Goal: Information Seeking & Learning: Learn about a topic

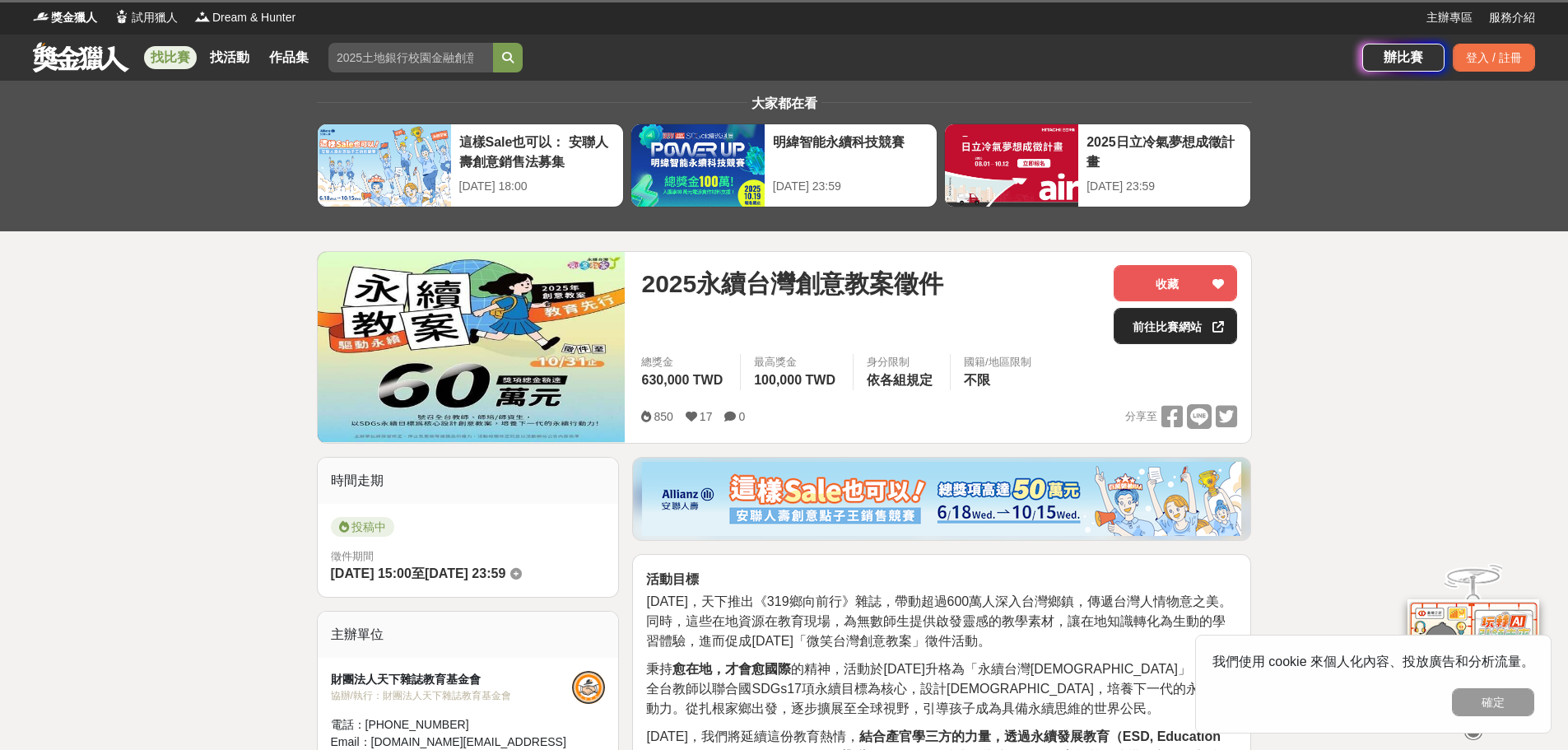
click at [1151, 329] on link "前往比賽網站" at bounding box center [1175, 325] width 124 height 36
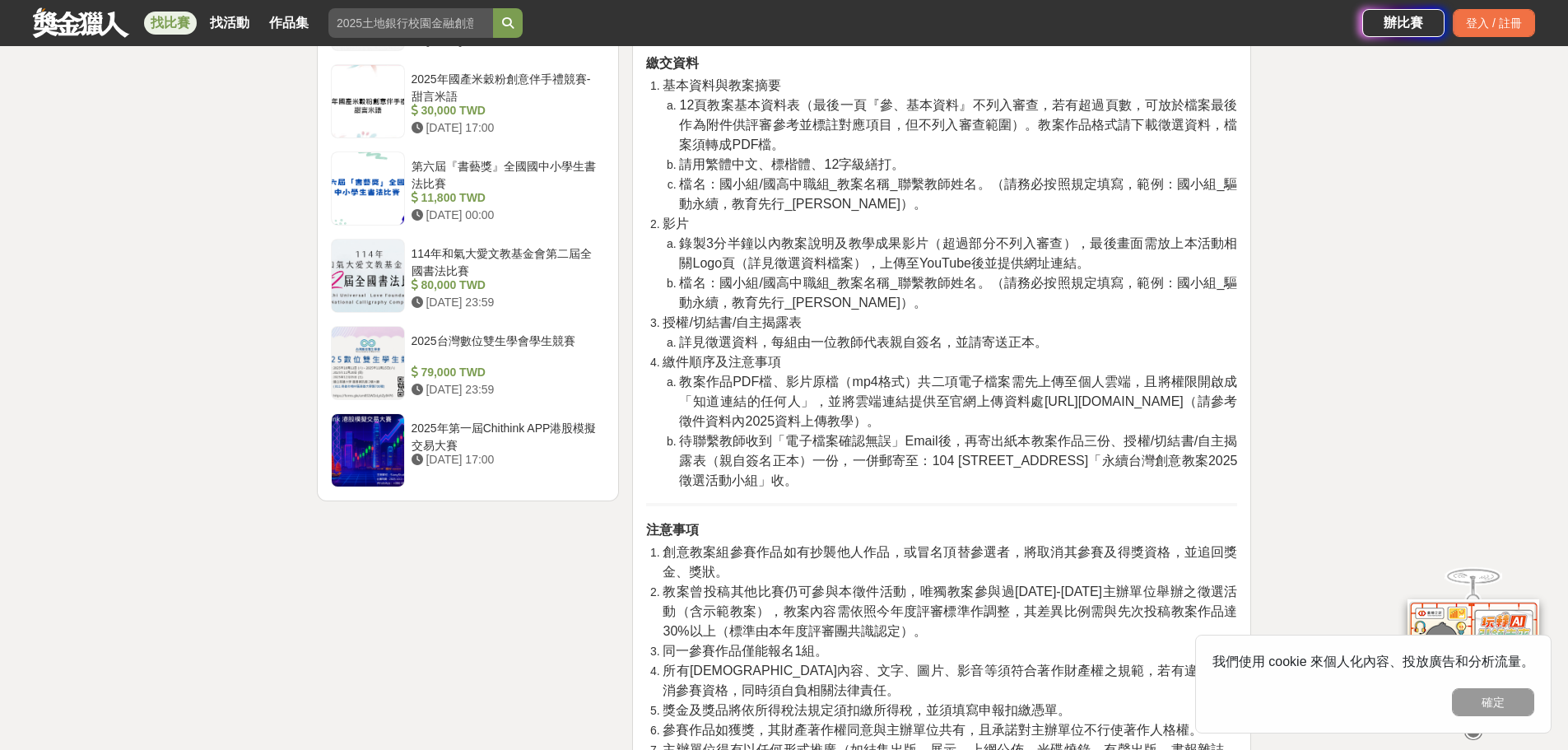
scroll to position [2058, 0]
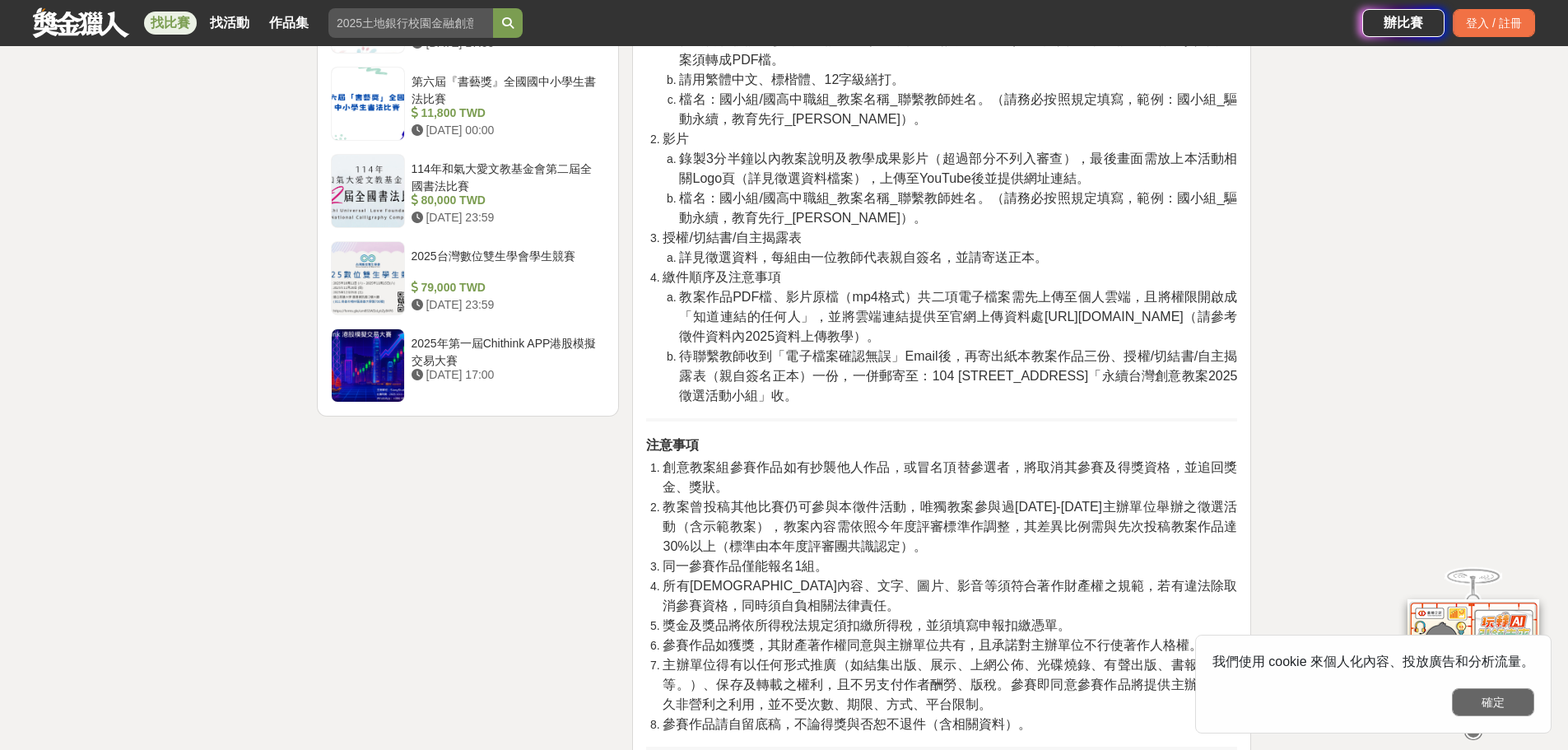
click at [1528, 705] on button "確定" at bounding box center [1493, 702] width 82 height 28
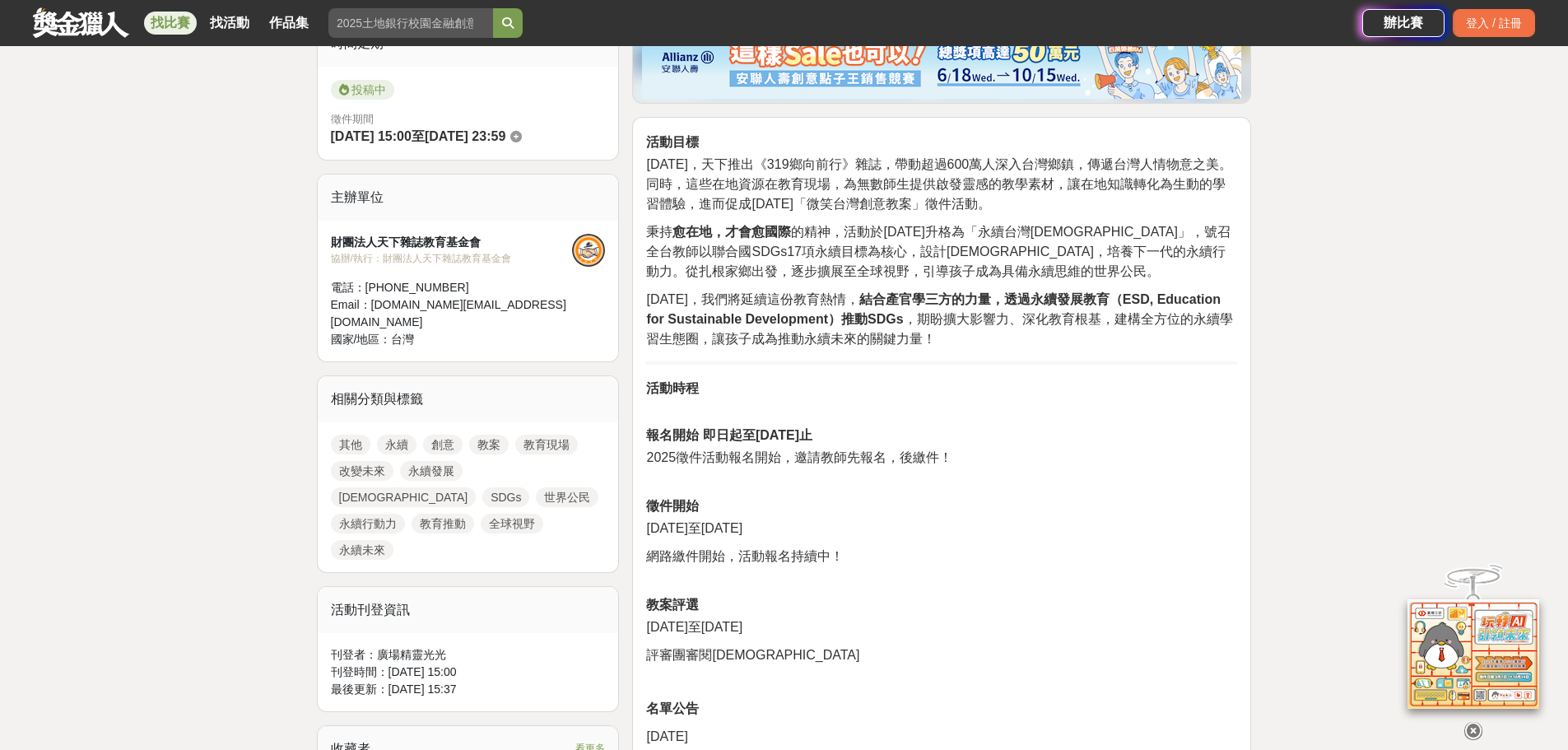
scroll to position [424, 0]
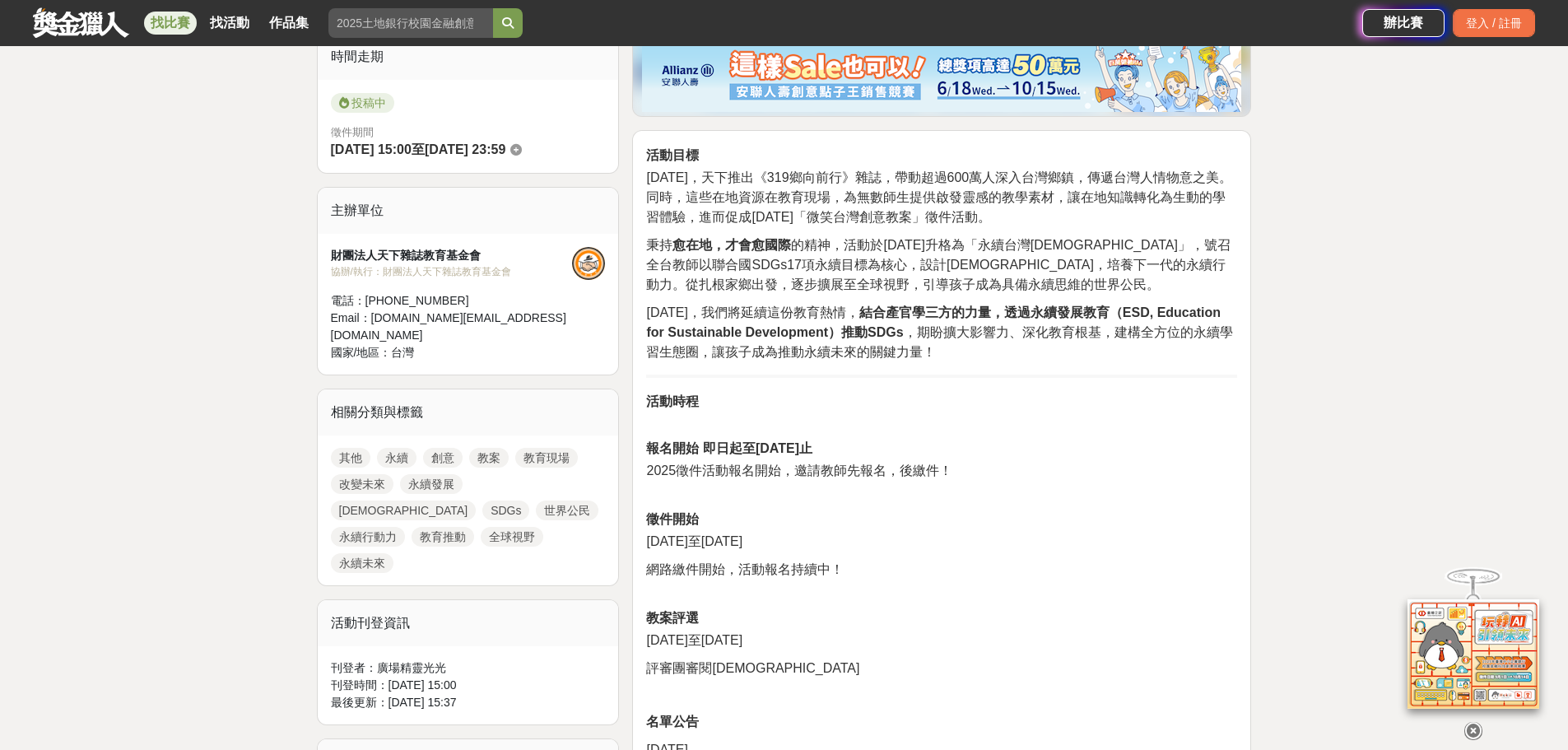
click at [164, 19] on link "找比賽" at bounding box center [171, 23] width 53 height 23
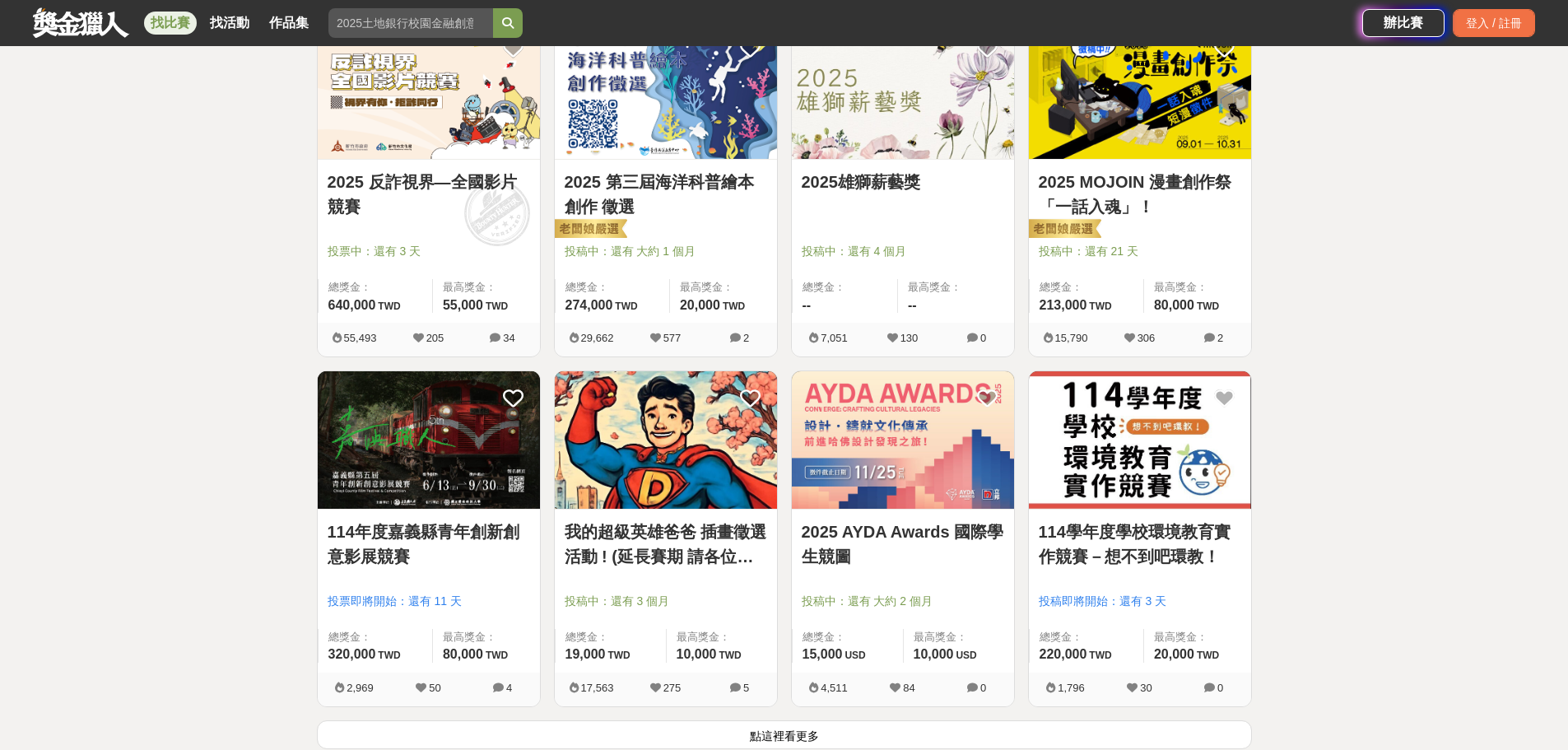
scroll to position [1810, 0]
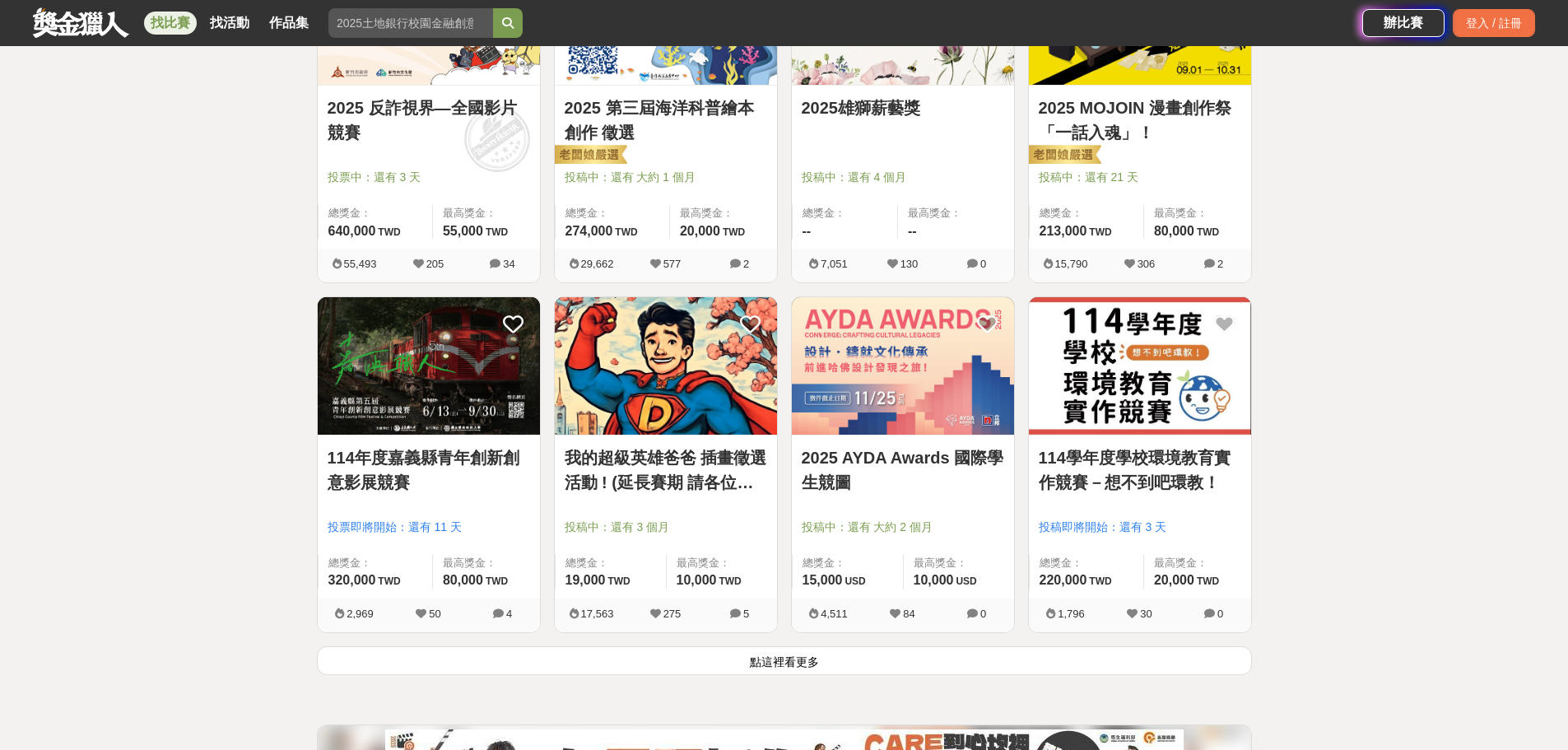
click at [1134, 388] on img at bounding box center [1139, 365] width 222 height 137
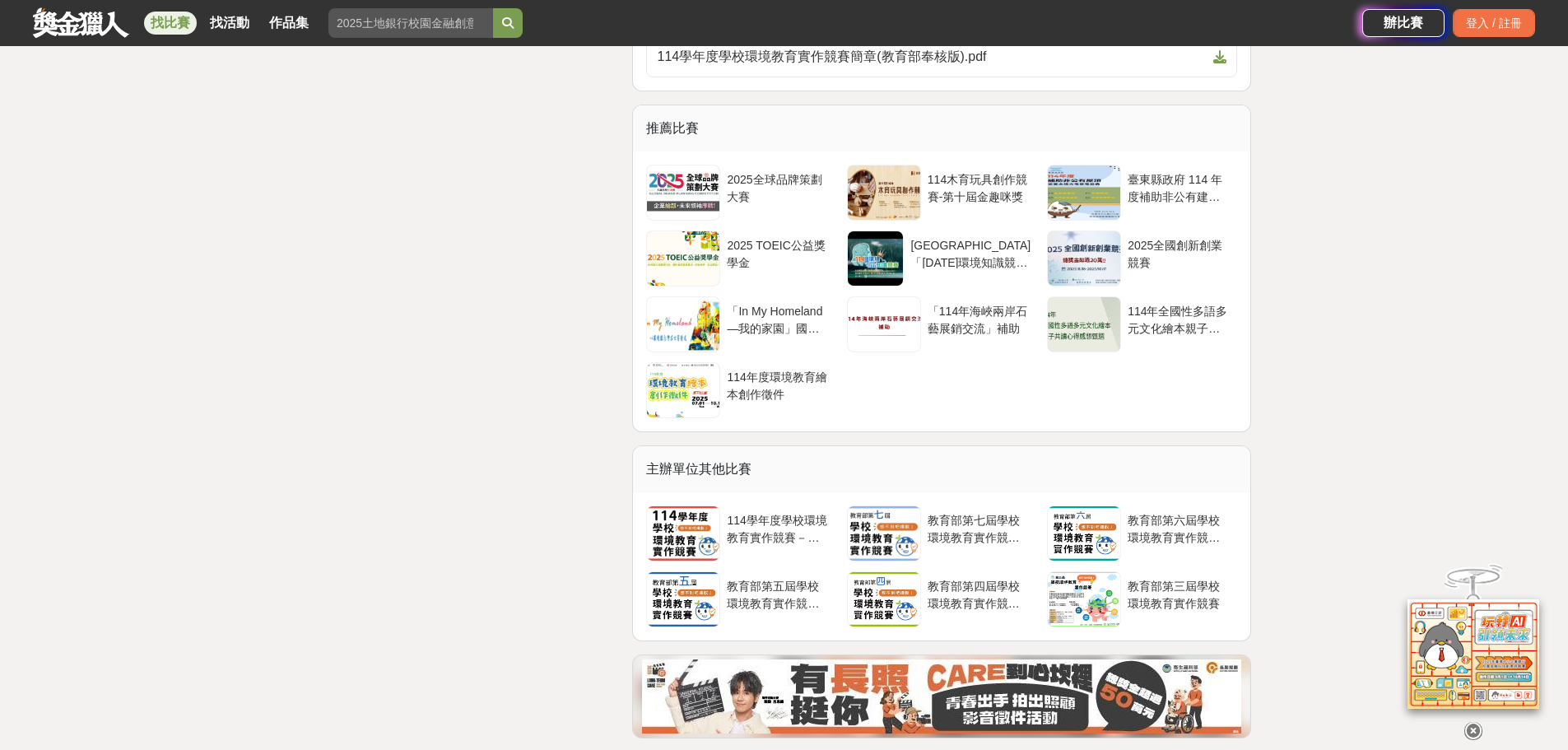
scroll to position [6173, 0]
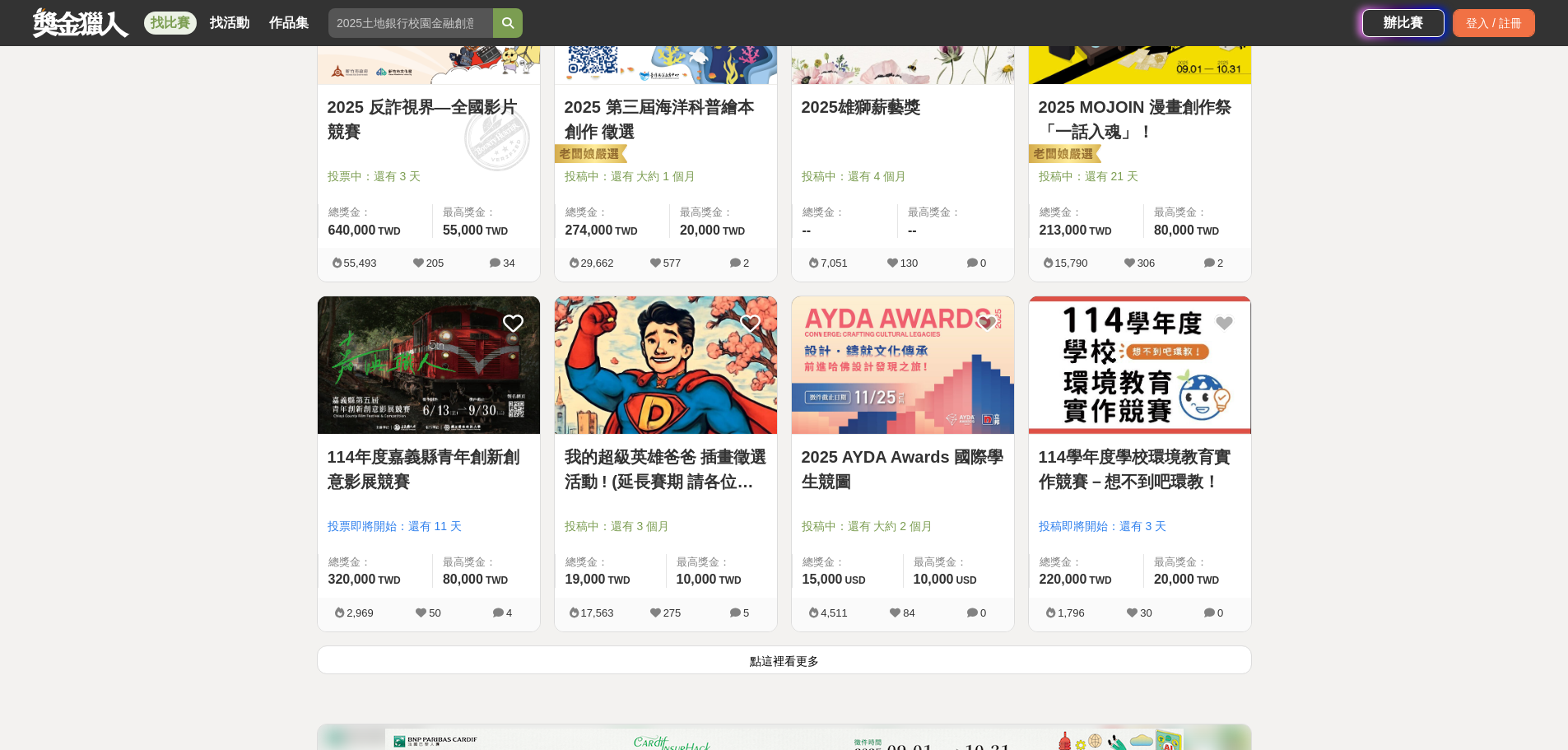
scroll to position [1810, 0]
click at [673, 670] on button "點這裡看更多" at bounding box center [784, 661] width 935 height 29
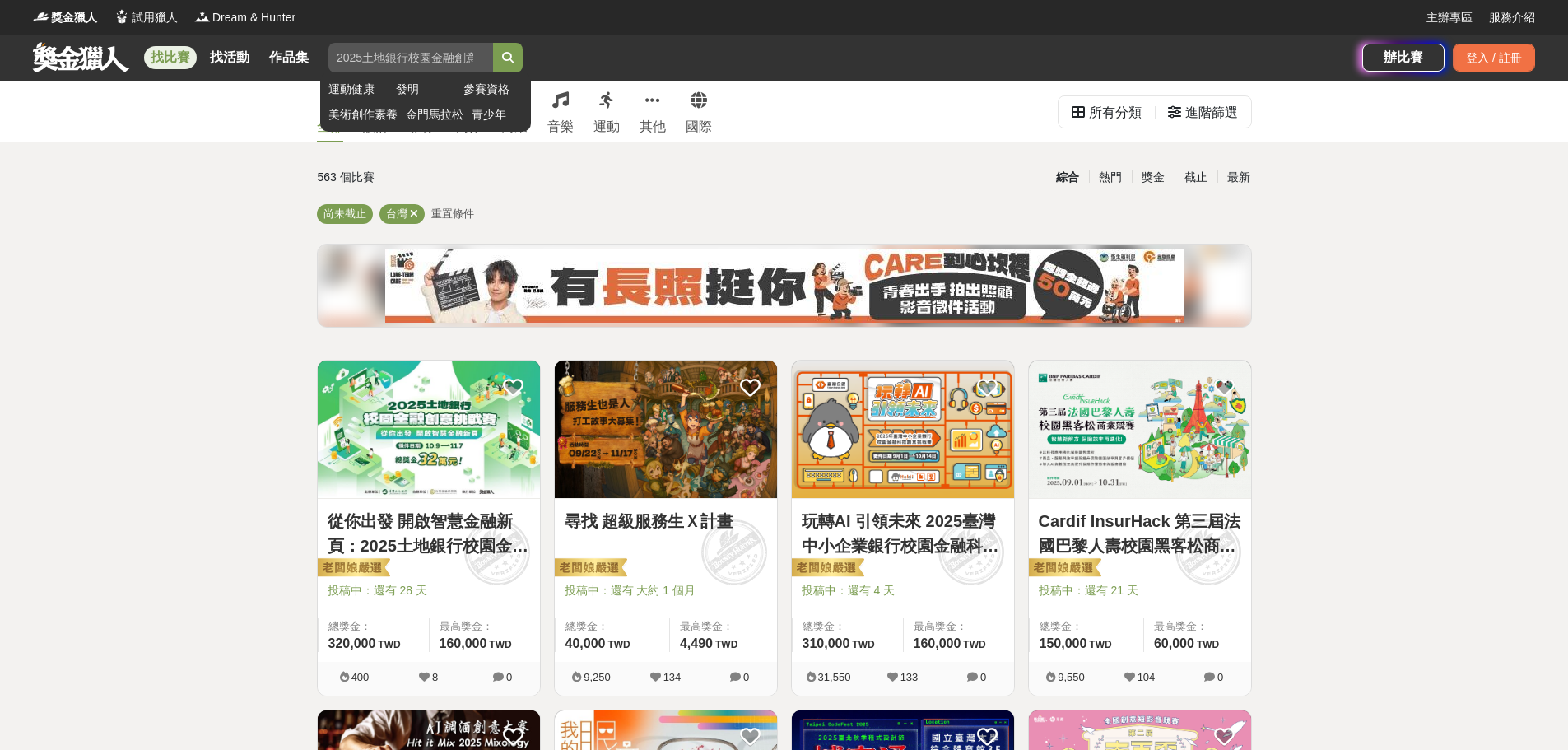
click at [385, 54] on input "search" at bounding box center [410, 57] width 164 height 30
type input "教案"
click at [493, 42] on button "submit" at bounding box center [508, 57] width 30 height 30
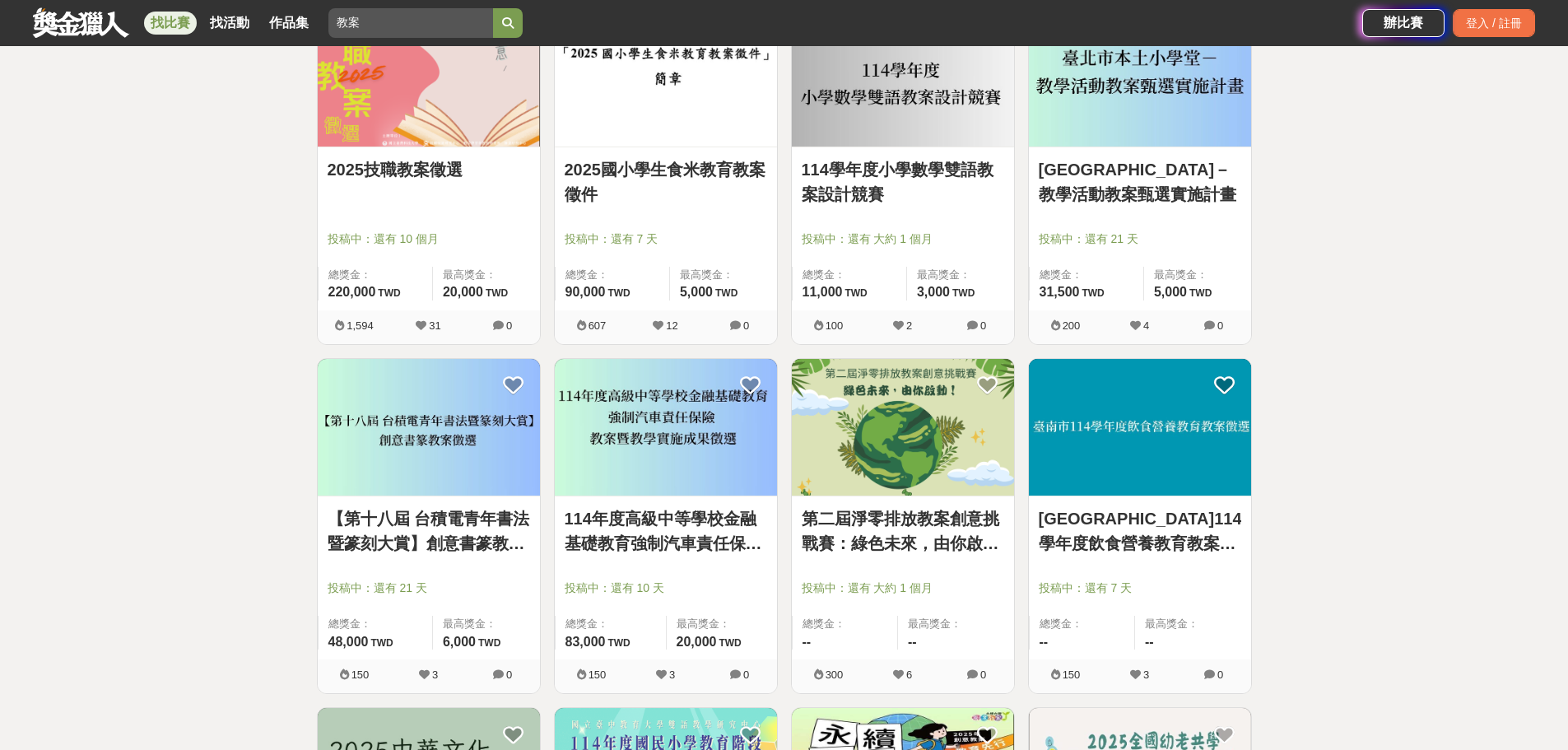
scroll to position [329, 0]
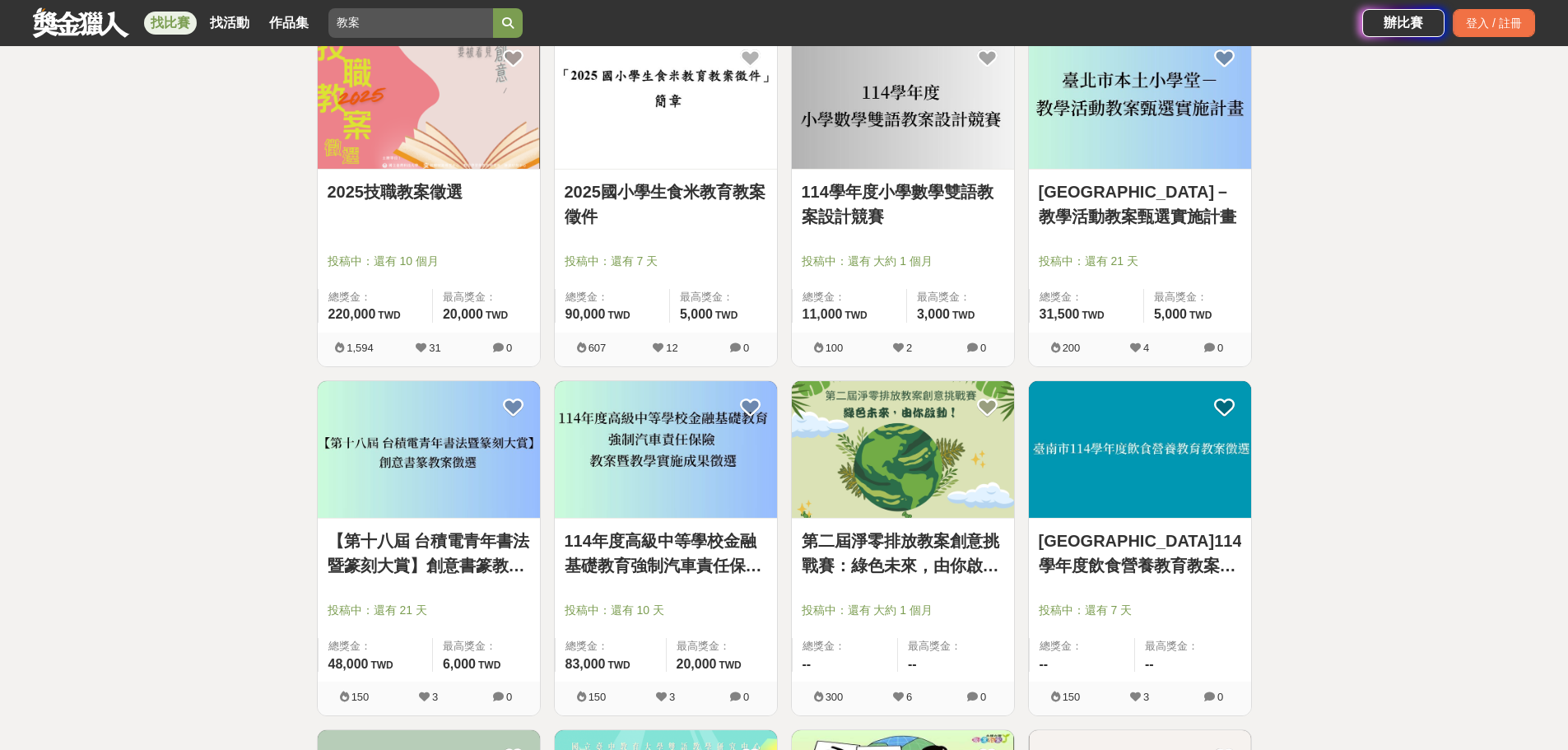
click at [952, 476] on img at bounding box center [902, 449] width 222 height 137
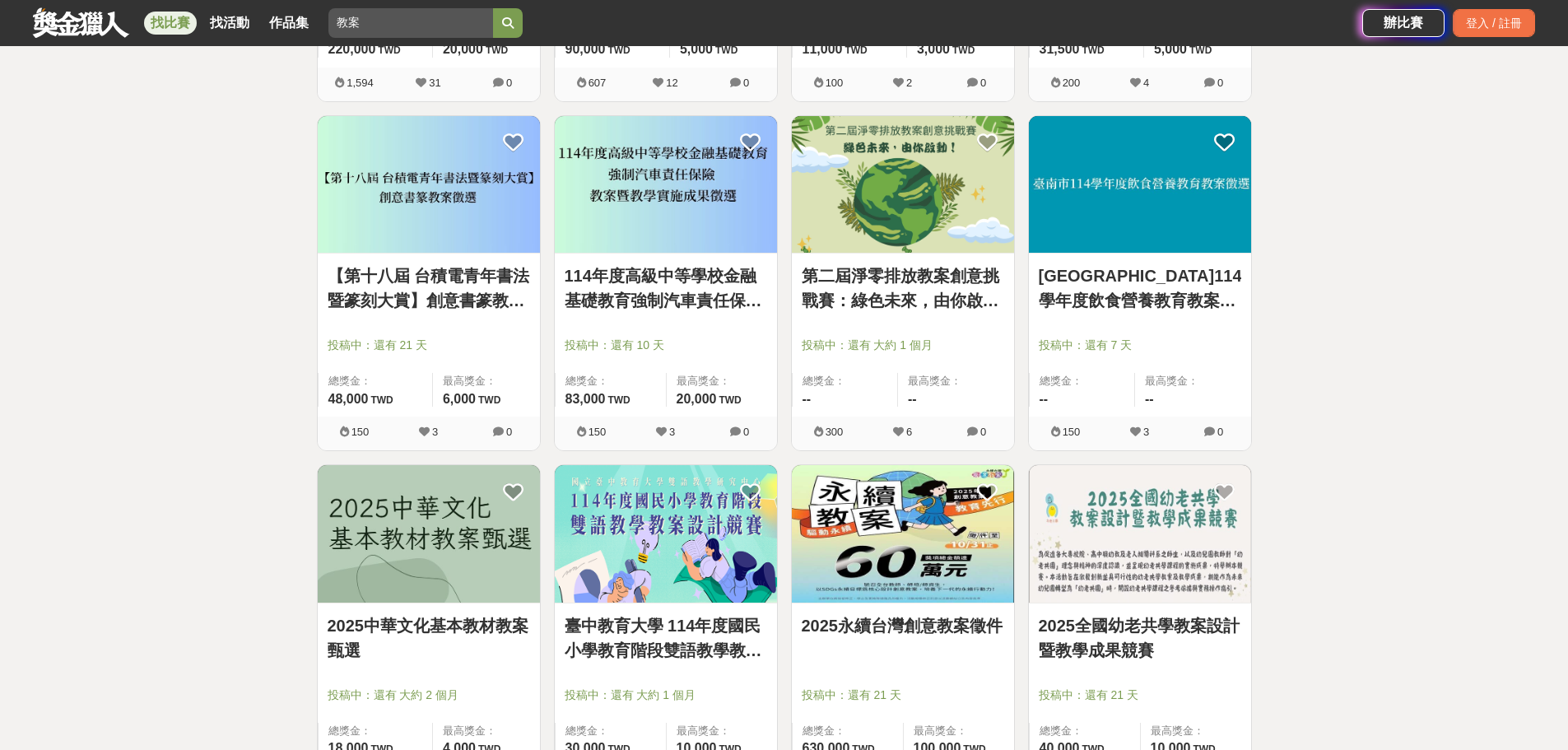
scroll to position [659, 0]
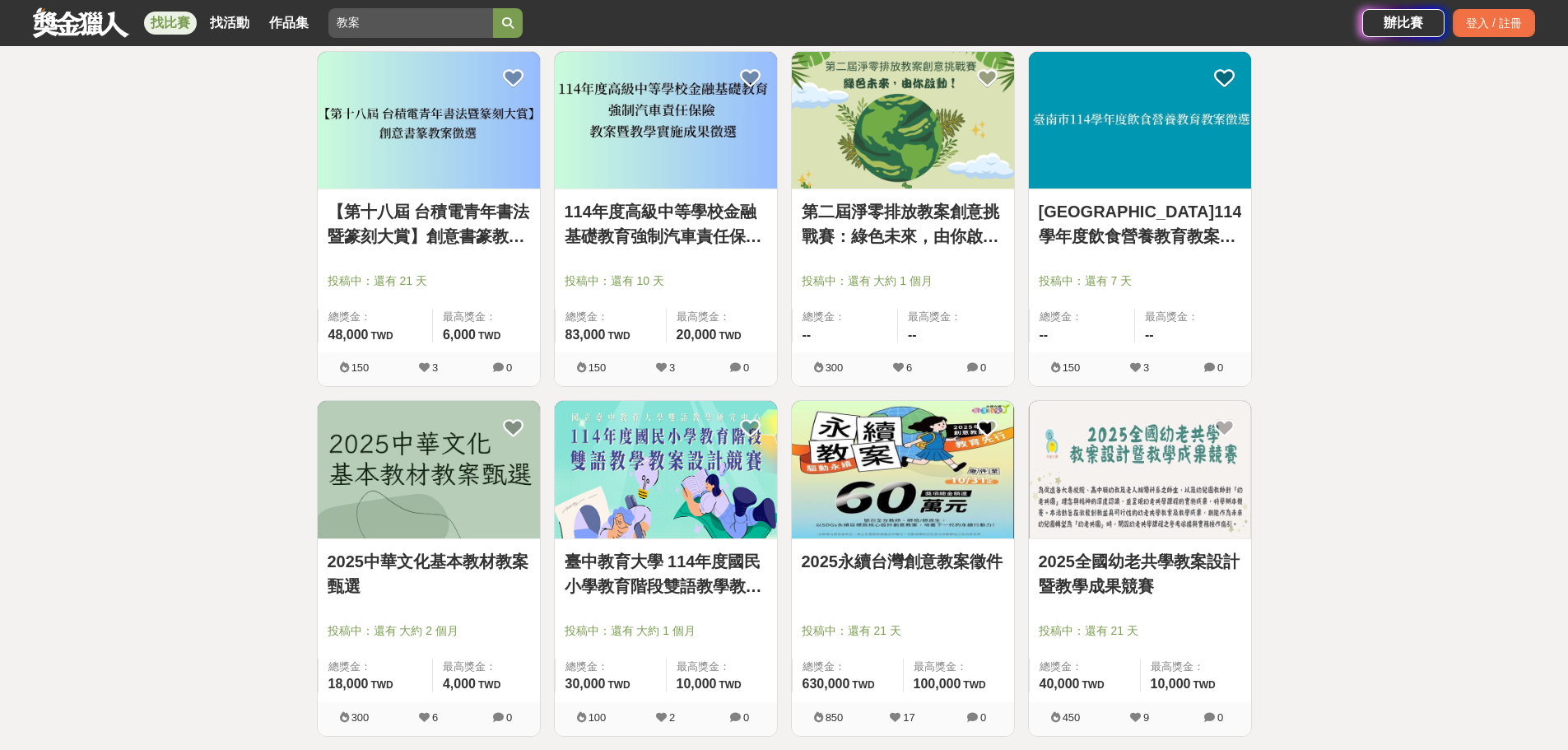
click at [955, 481] on img at bounding box center [902, 469] width 222 height 137
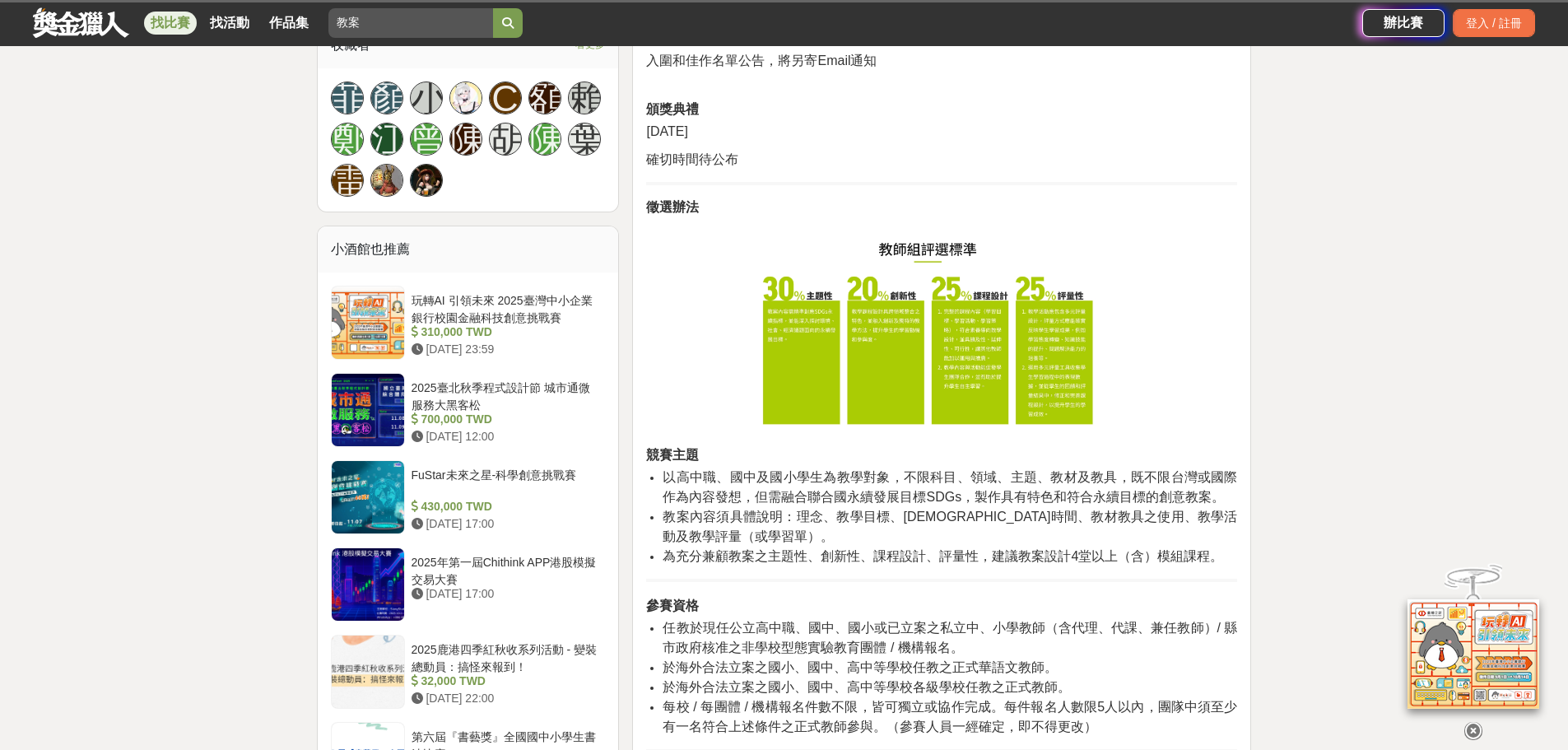
scroll to position [1070, 0]
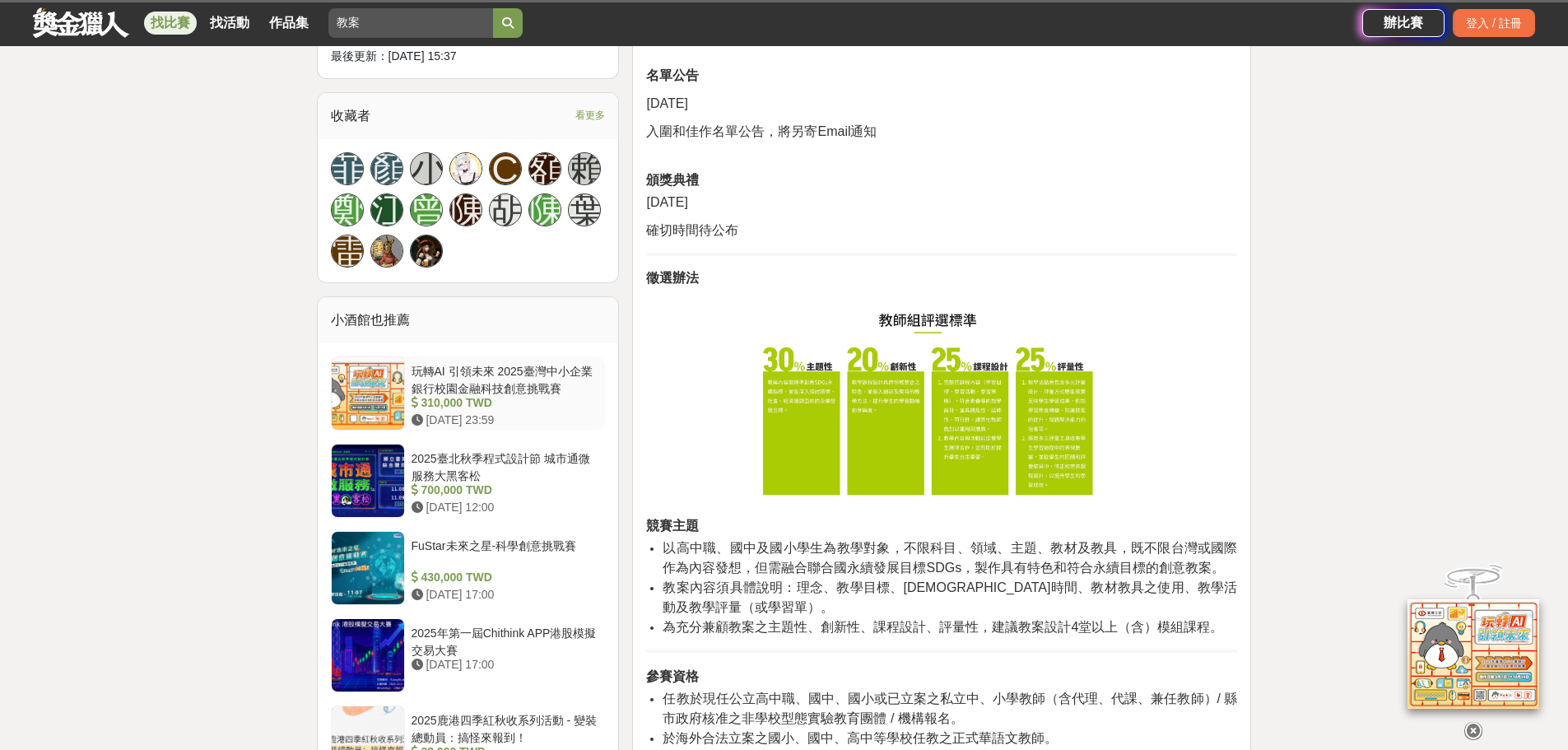
click at [470, 363] on div "玩轉AI 引領未來 2025臺灣中小企業銀行校園金融科技創意挑戰賽" at bounding box center [505, 378] width 187 height 31
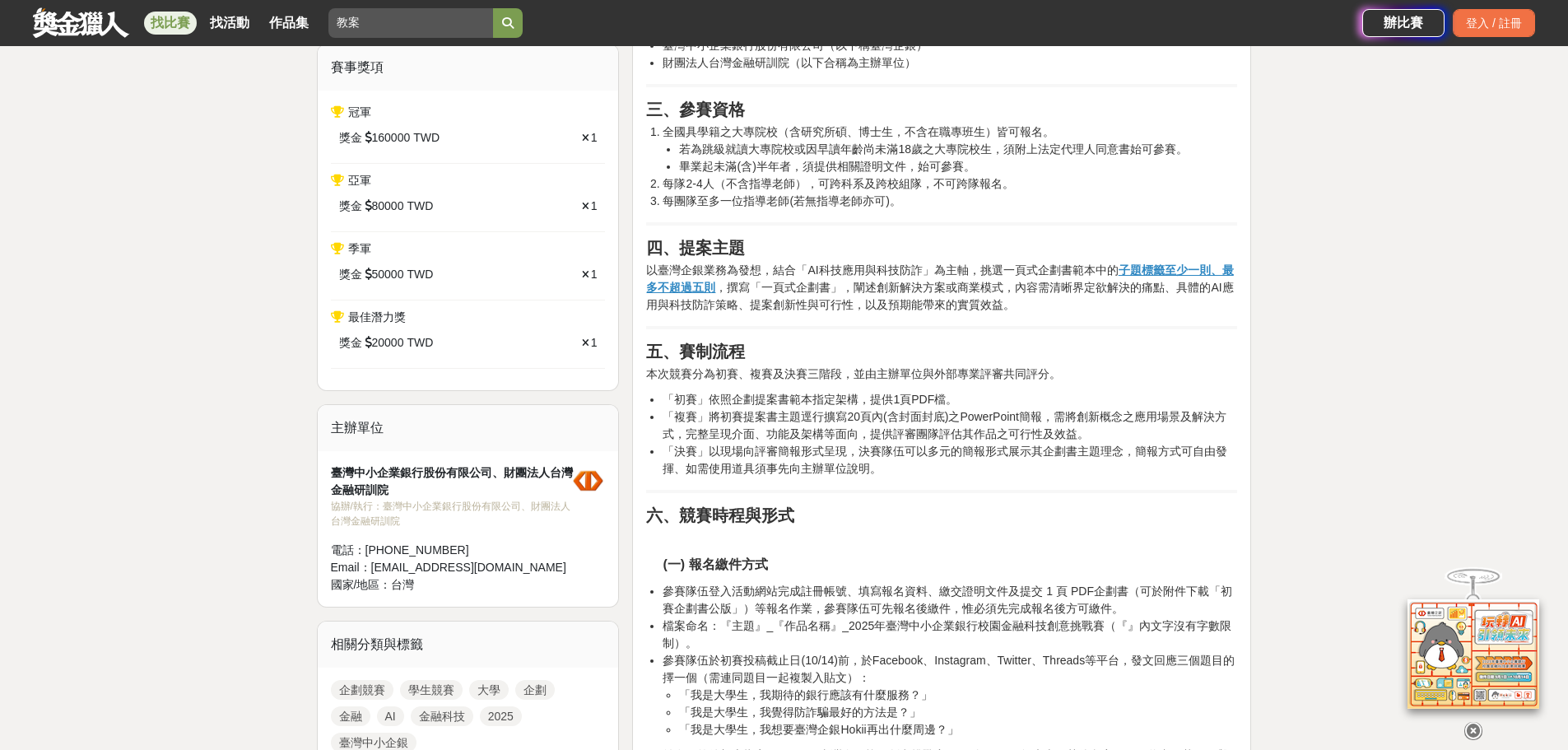
scroll to position [1152, 0]
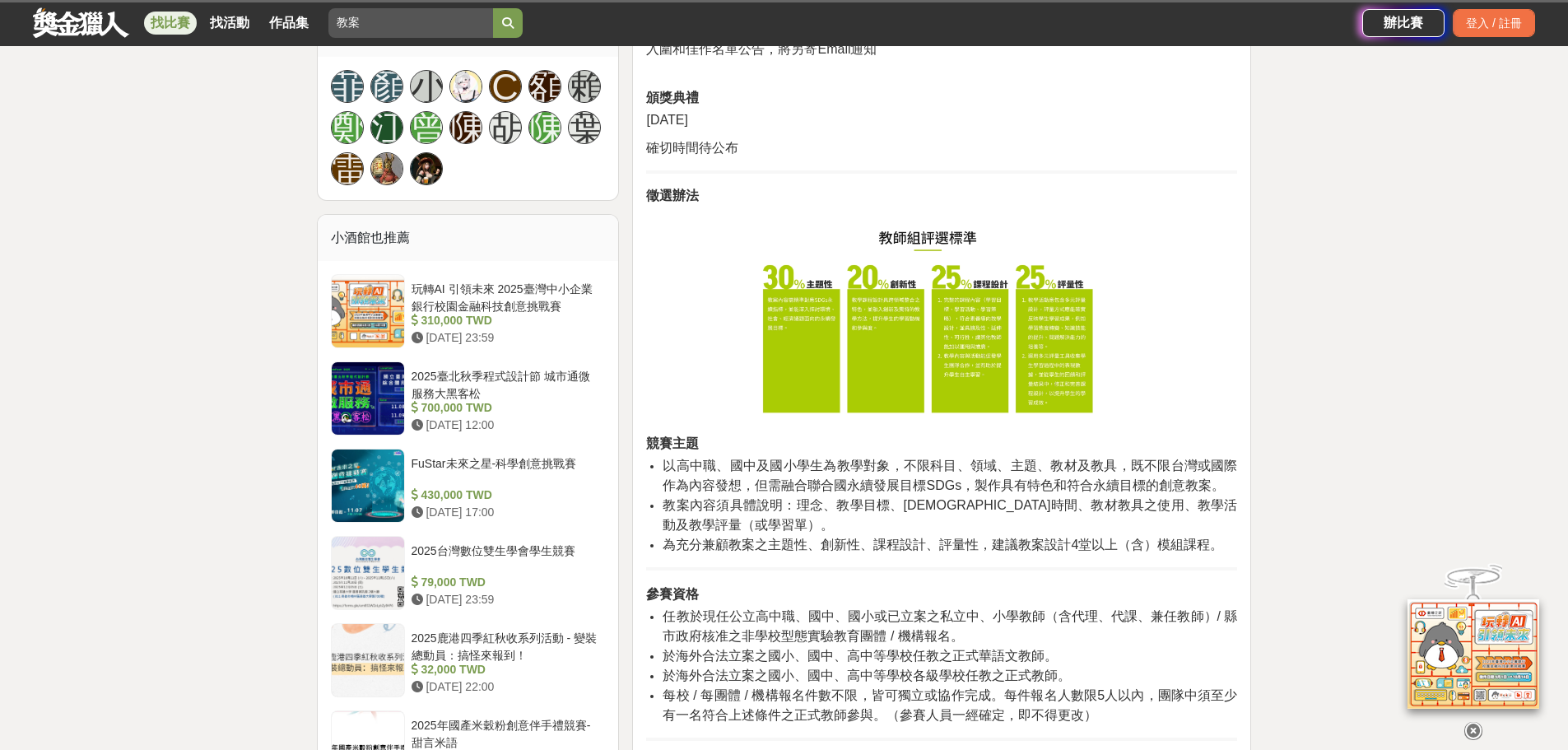
scroll to position [1070, 0]
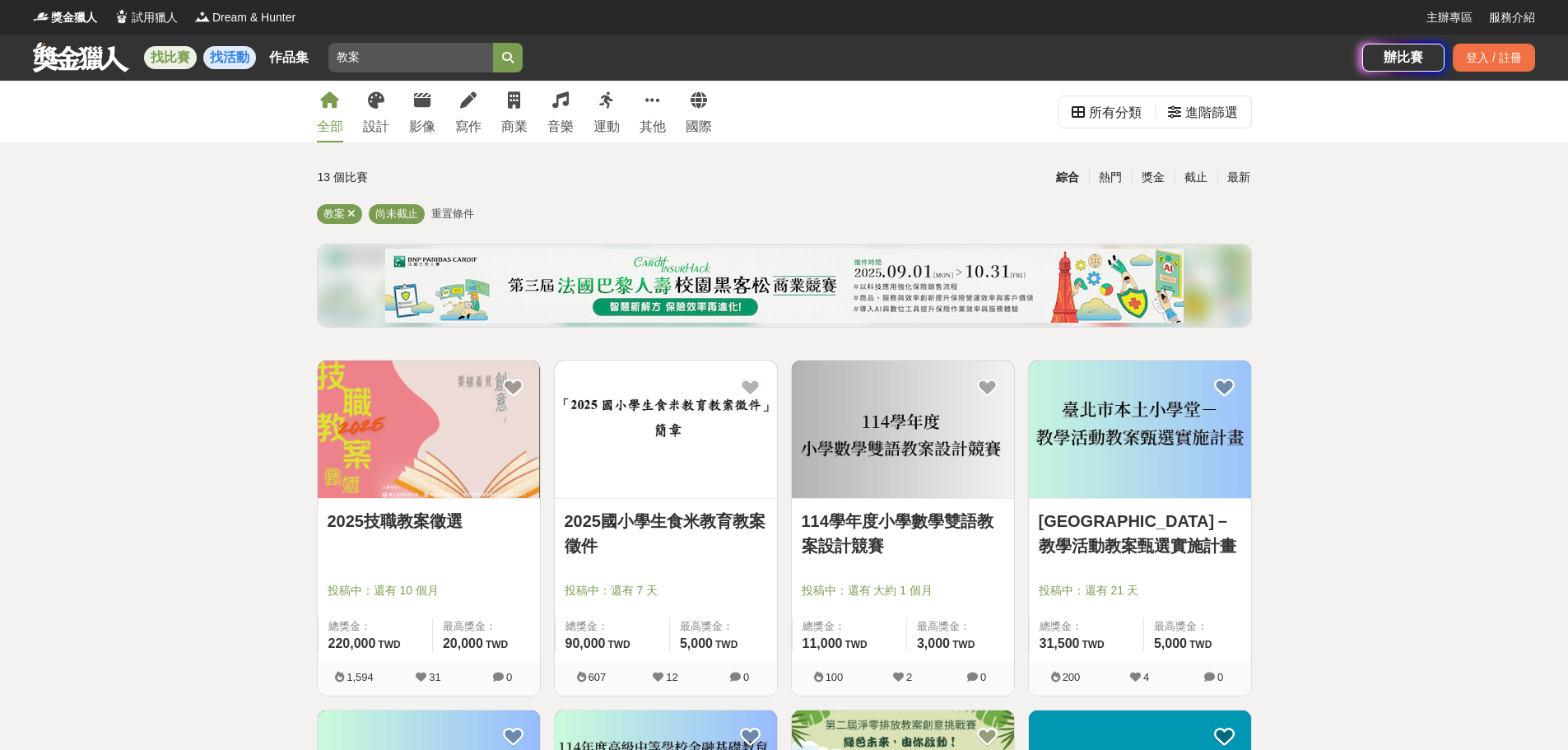
click at [237, 61] on link "找活動" at bounding box center [230, 57] width 53 height 23
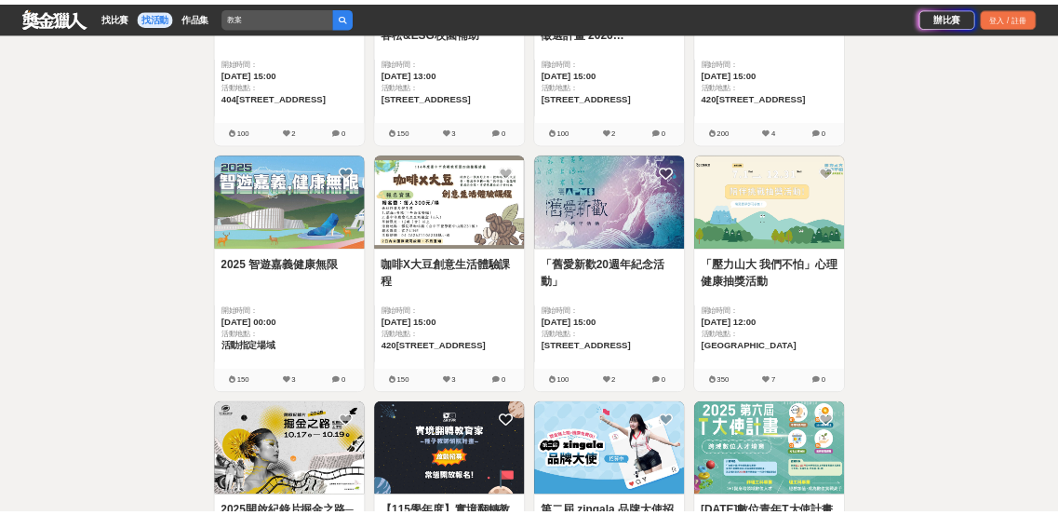
scroll to position [1489, 0]
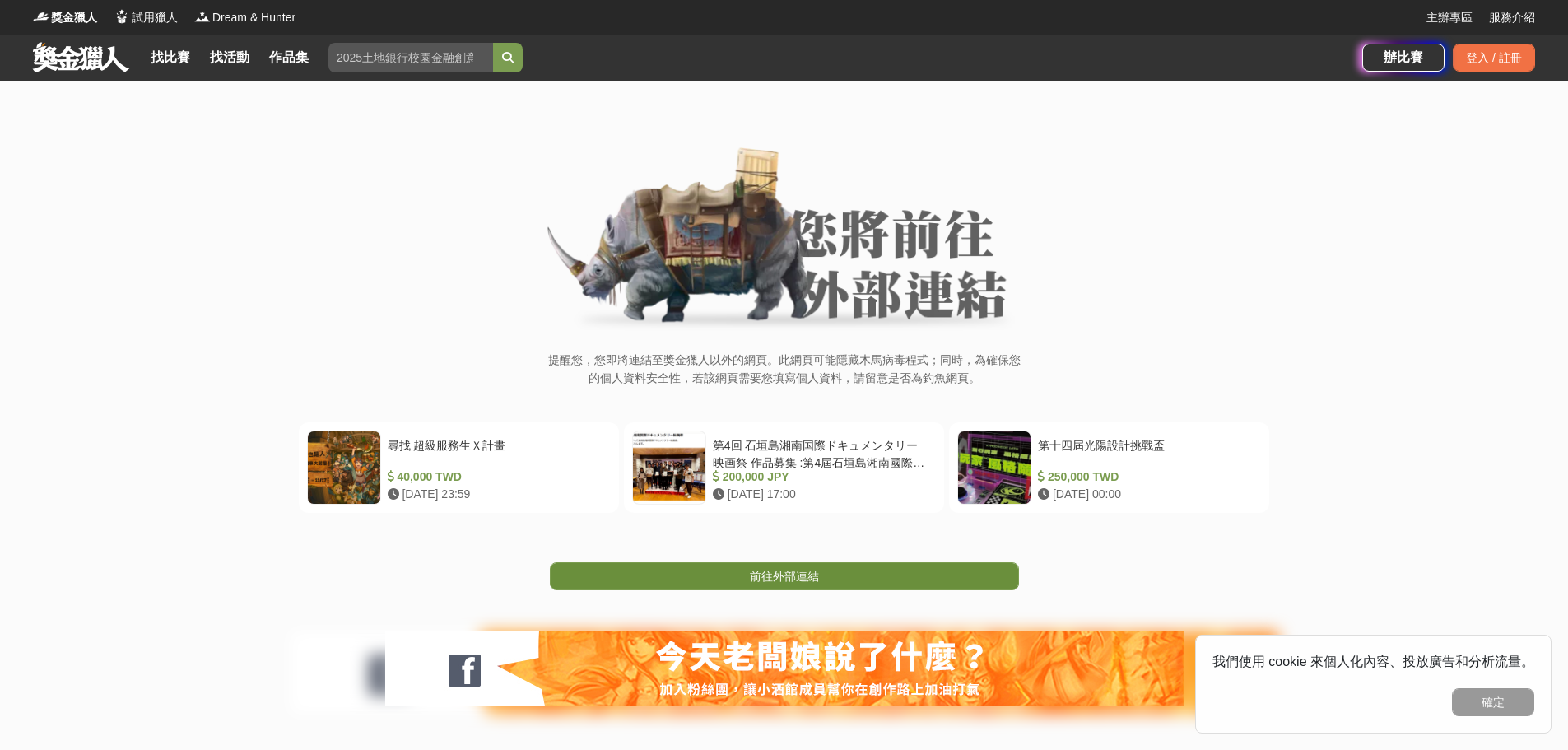
click at [776, 570] on span "前往外部連結" at bounding box center [784, 576] width 69 height 13
